Goal: Contribute content: Add original content to the website for others to see

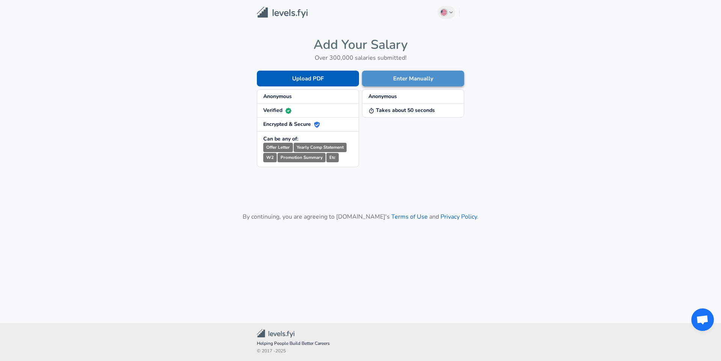
click at [398, 77] on button "Enter Manually" at bounding box center [413, 79] width 102 height 16
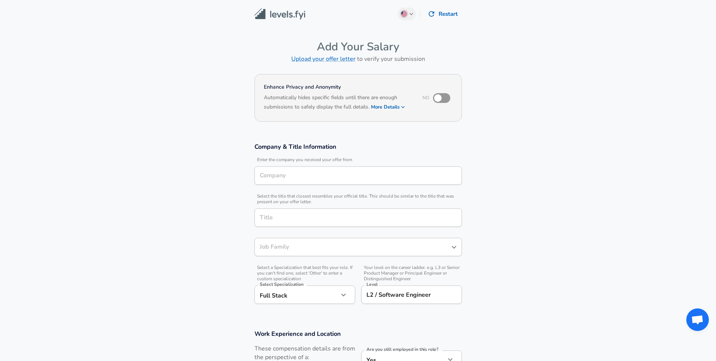
type input "Software Engineer"
type input "Red Hat"
type input "Software Engineer"
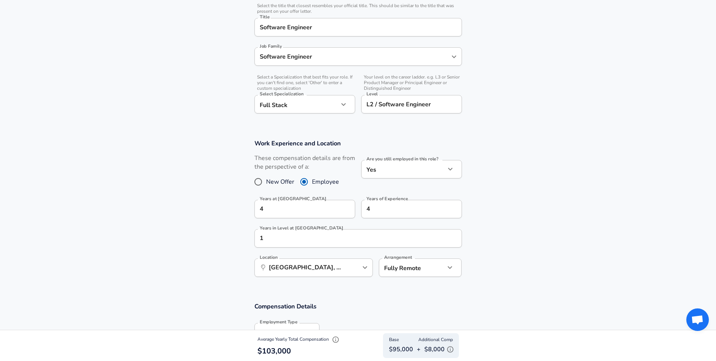
scroll to position [191, 0]
click at [346, 271] on div "​ [GEOGRAPHIC_DATA], [GEOGRAPHIC_DATA], [GEOGRAPHIC_DATA] Location" at bounding box center [313, 267] width 118 height 18
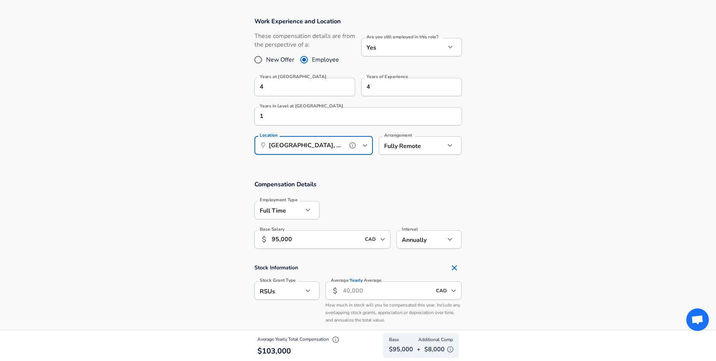
scroll to position [0, 0]
type input "[GEOGRAPHIC_DATA], [GEOGRAPHIC_DATA], [GEOGRAPHIC_DATA]"
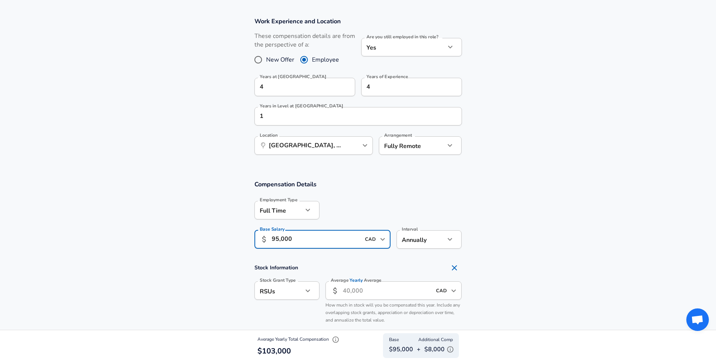
scroll to position [0, 0]
drag, startPoint x: 277, startPoint y: 238, endPoint x: 304, endPoint y: 239, distance: 27.1
click at [304, 240] on input "95,000" at bounding box center [316, 239] width 89 height 18
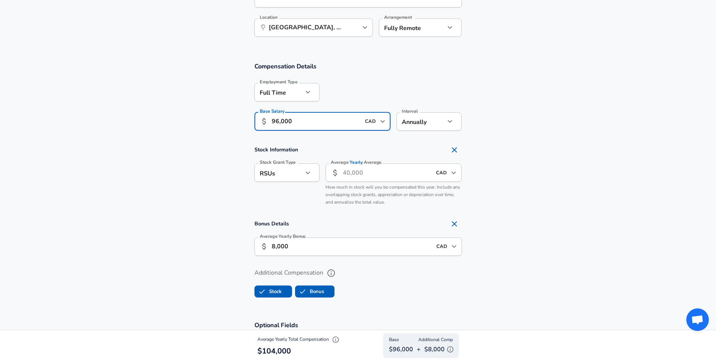
scroll to position [447, 0]
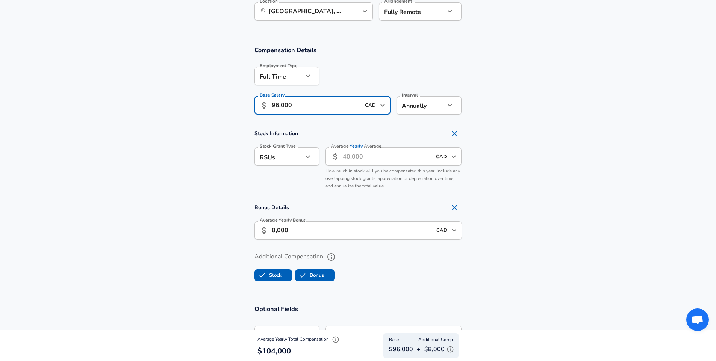
type input "96,000"
click at [341, 227] on input "8,000" at bounding box center [352, 230] width 160 height 18
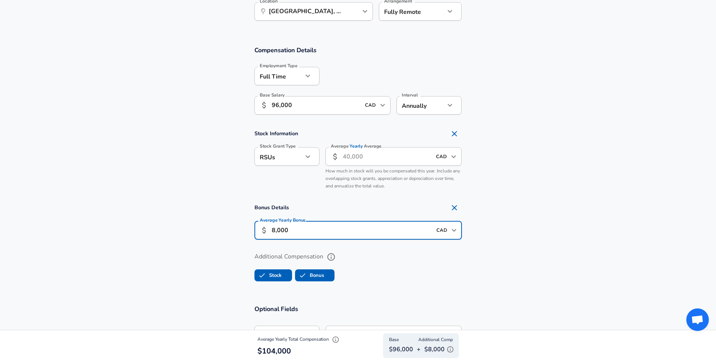
click at [341, 227] on input "8,000" at bounding box center [352, 230] width 160 height 18
type input "7,000"
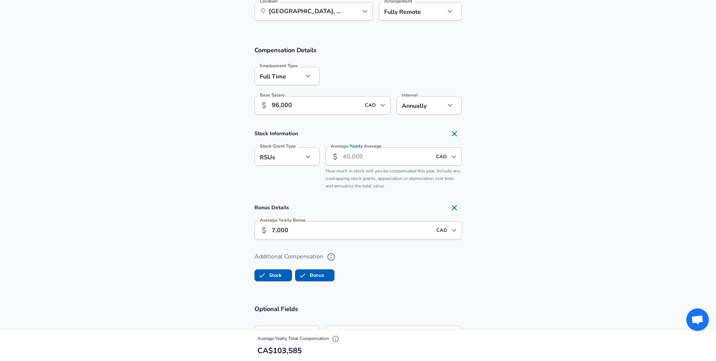
click at [401, 280] on ul "Stock Bonus" at bounding box center [357, 273] width 207 height 15
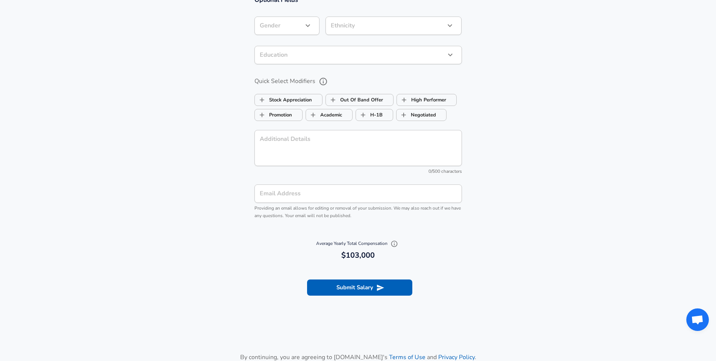
scroll to position [857, 0]
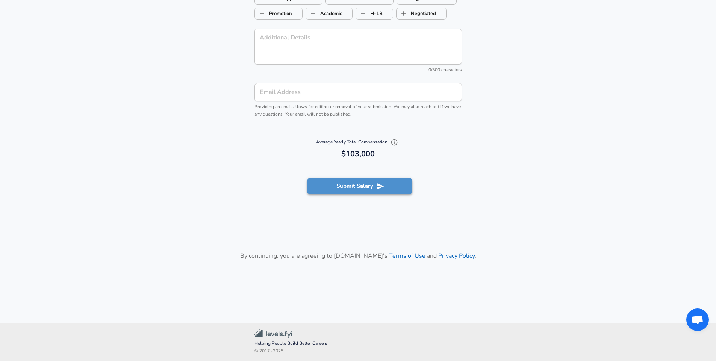
click at [378, 191] on button "Submit Salary" at bounding box center [359, 186] width 105 height 16
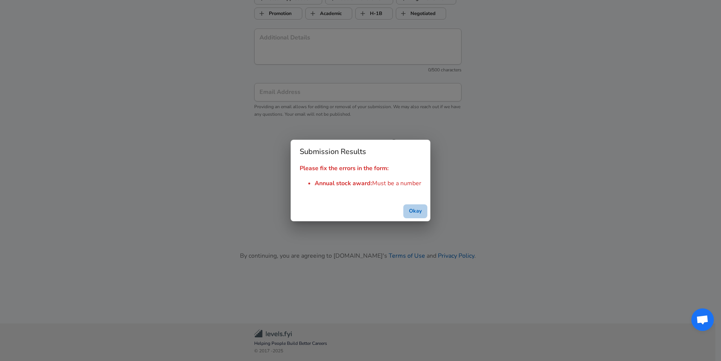
click at [413, 210] on button "Okay" at bounding box center [416, 211] width 24 height 14
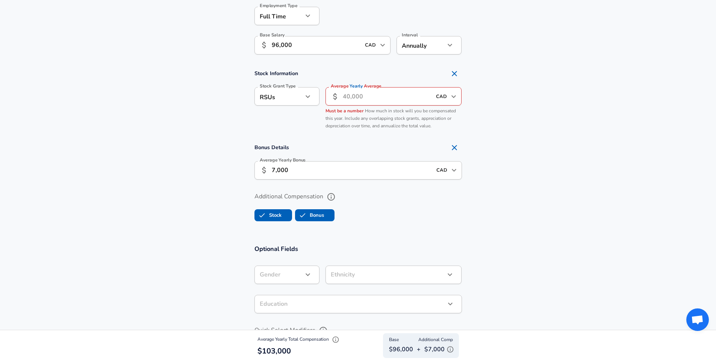
scroll to position [505, 0]
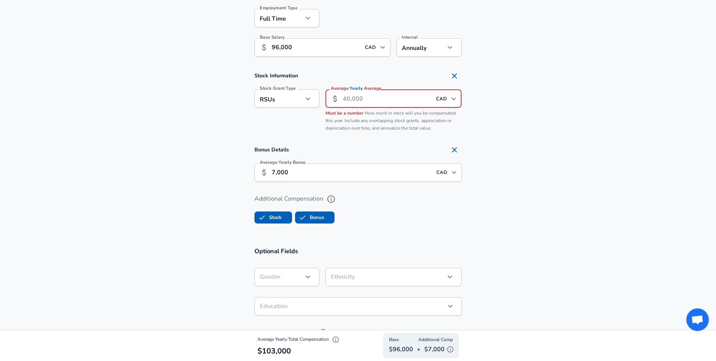
click at [405, 104] on input "Average Yearly Average" at bounding box center [387, 98] width 89 height 18
click at [455, 73] on icon "Remove Section" at bounding box center [454, 75] width 9 height 9
checkbox input "false"
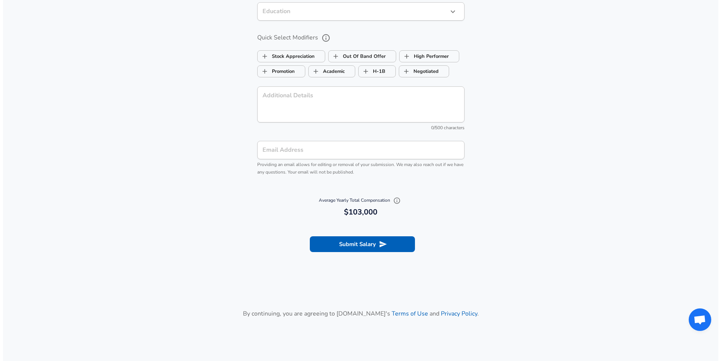
scroll to position [743, 0]
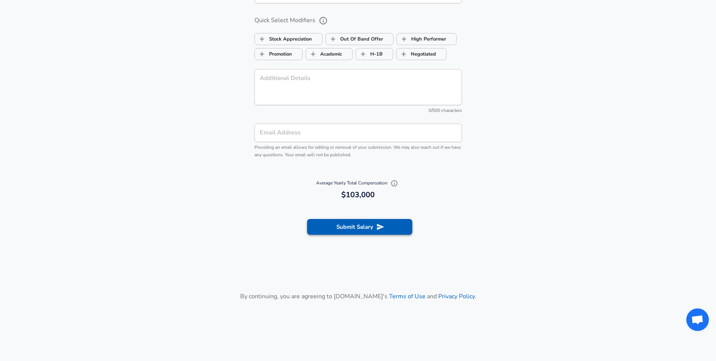
click at [351, 228] on button "Submit Salary" at bounding box center [359, 227] width 105 height 16
